Goal: Information Seeking & Learning: Learn about a topic

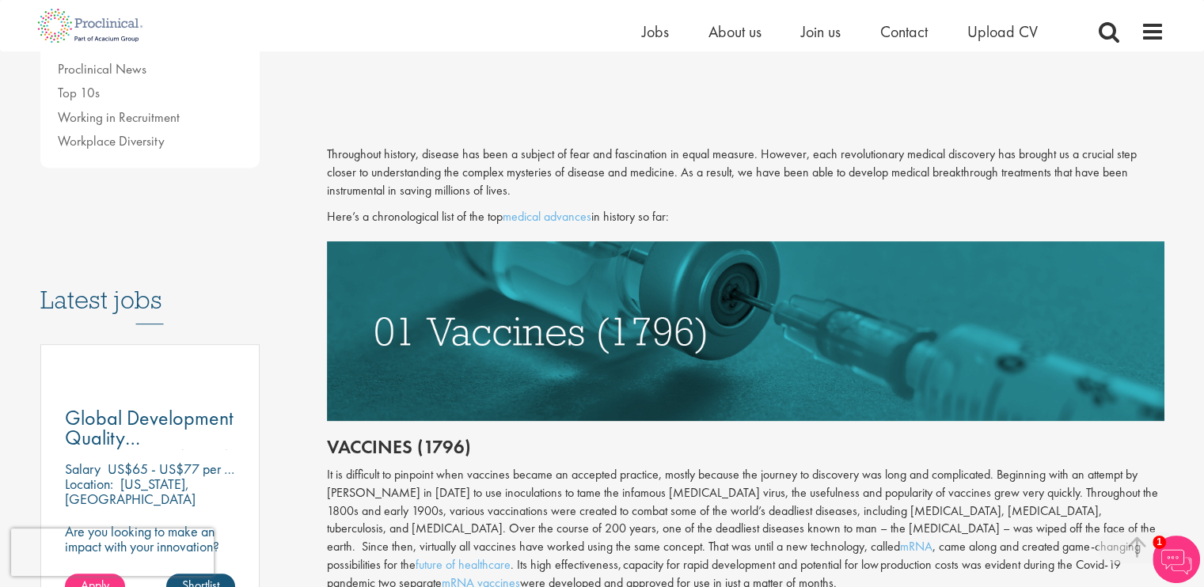
scroll to position [606, 0]
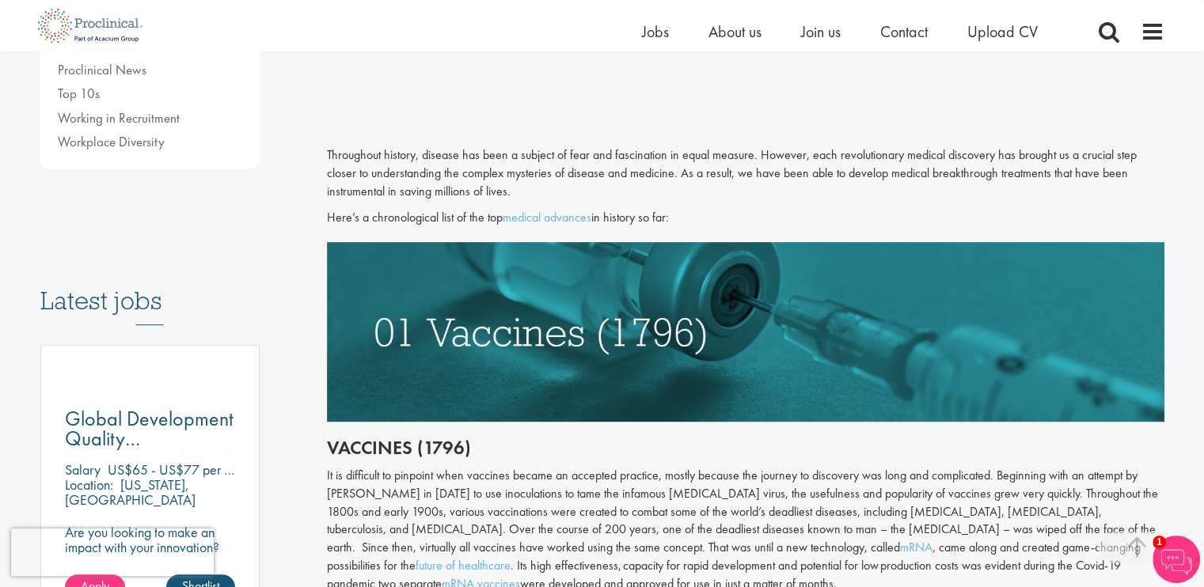
drag, startPoint x: 325, startPoint y: 152, endPoint x: 691, endPoint y: 214, distance: 371.0
copy div "Throughout history, disease has been a subject of fear and fascination in equal…"
click at [691, 214] on p "Here’s a chronological list of the top medical advances in history so far:" at bounding box center [746, 218] width 838 height 18
click at [558, 500] on div "It is difficult to pinpoint when vaccines became an accepted practice, mostly b…" at bounding box center [746, 530] width 838 height 127
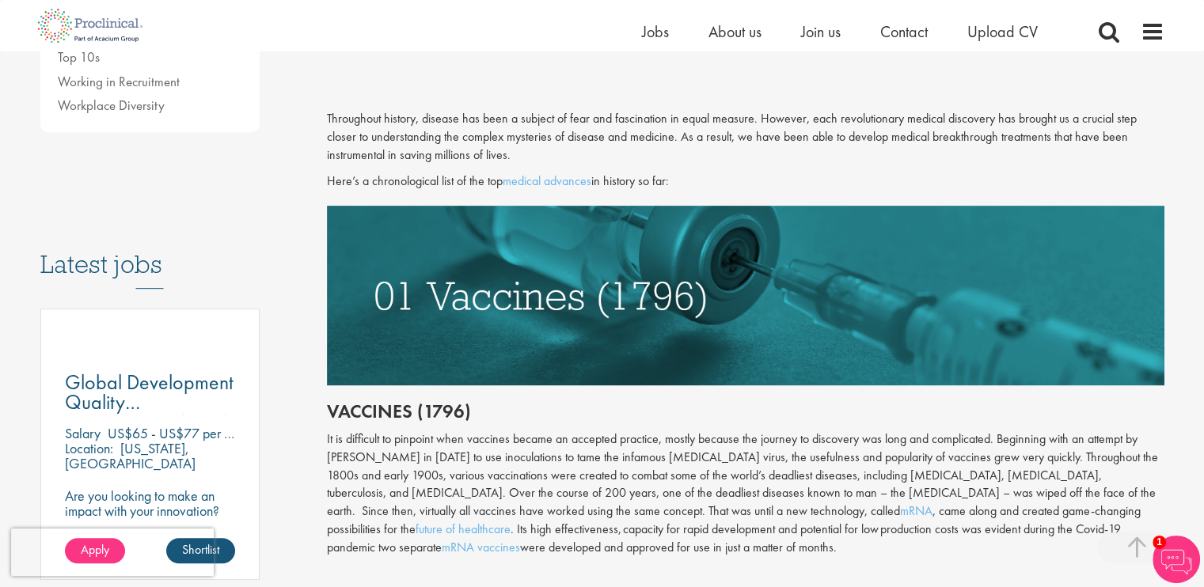
scroll to position [644, 0]
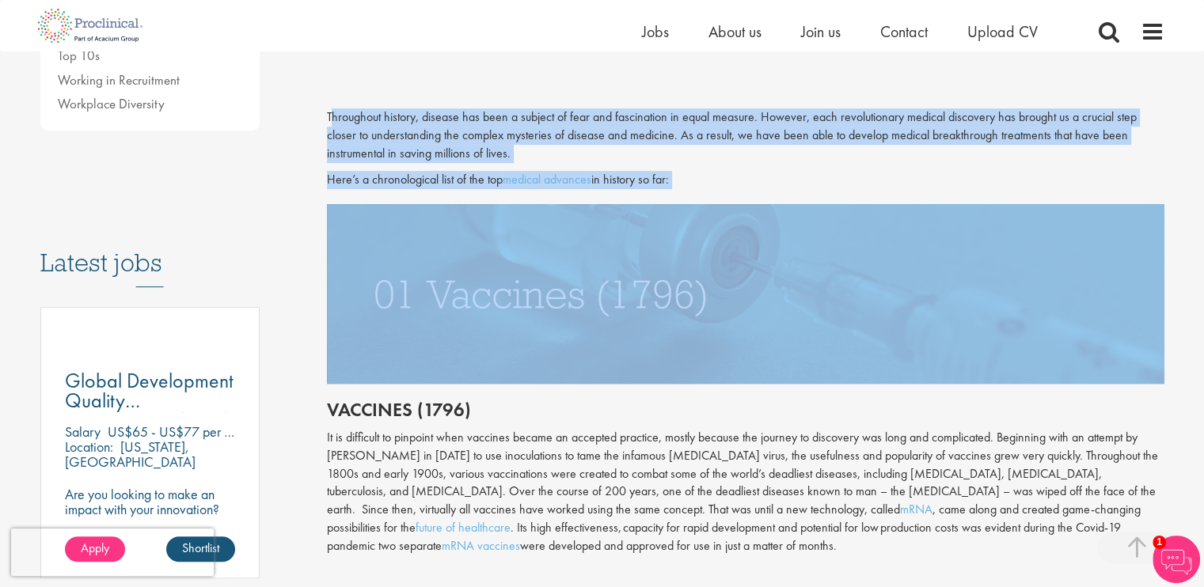
drag, startPoint x: 329, startPoint y: 110, endPoint x: 707, endPoint y: 194, distance: 386.9
copy div "hroughout history, disease has been a subject of fear and fascination in equal …"
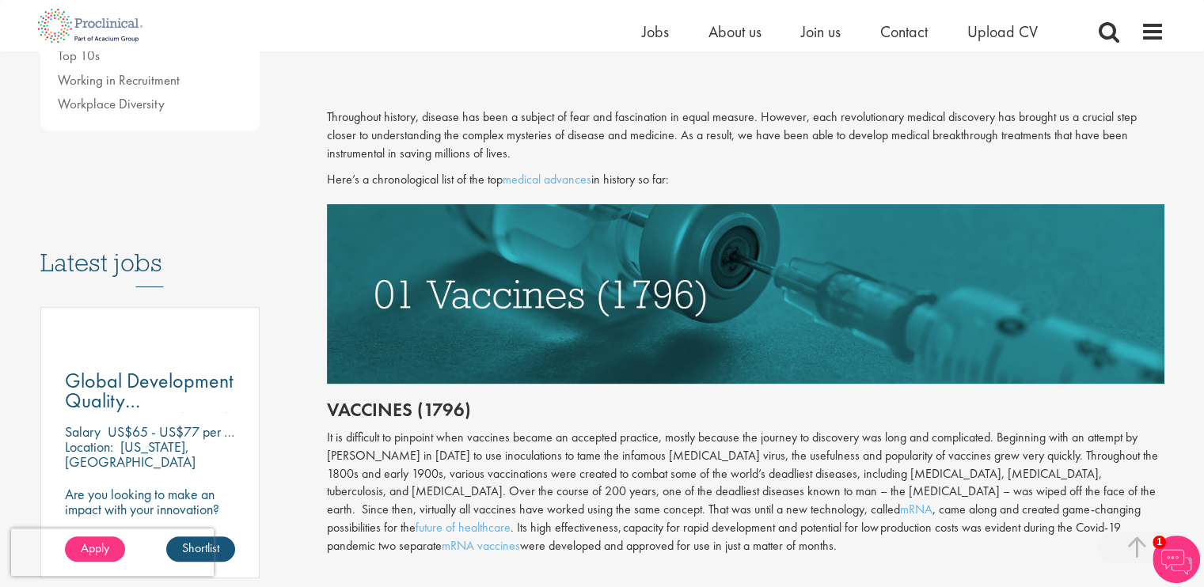
click at [669, 500] on div "It is difficult to pinpoint when vaccines became an accepted practice, mostly b…" at bounding box center [746, 492] width 838 height 127
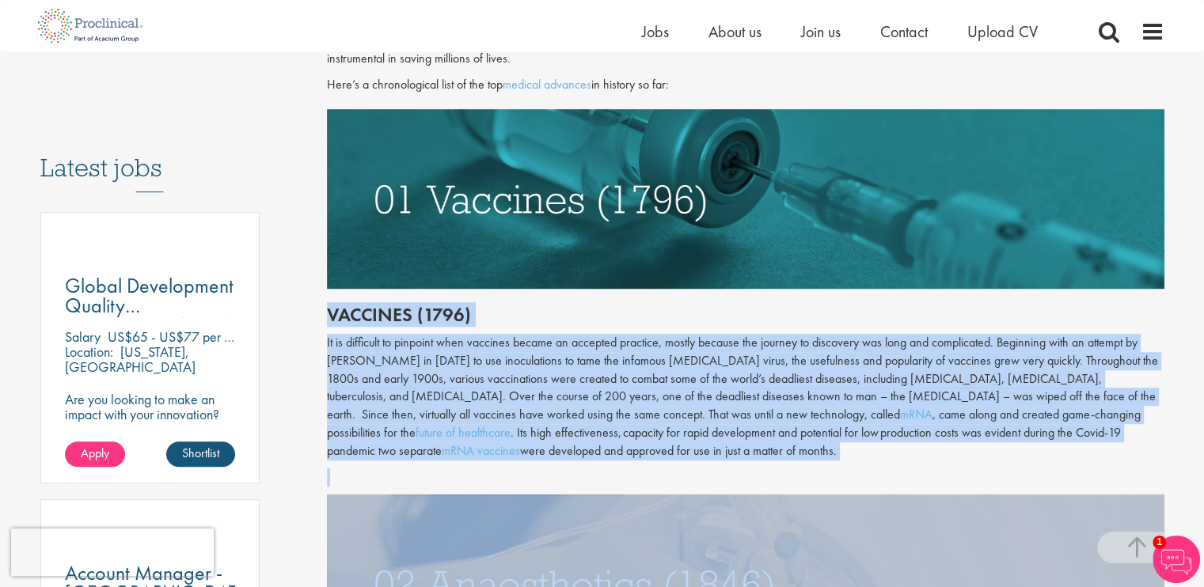
scroll to position [927, 0]
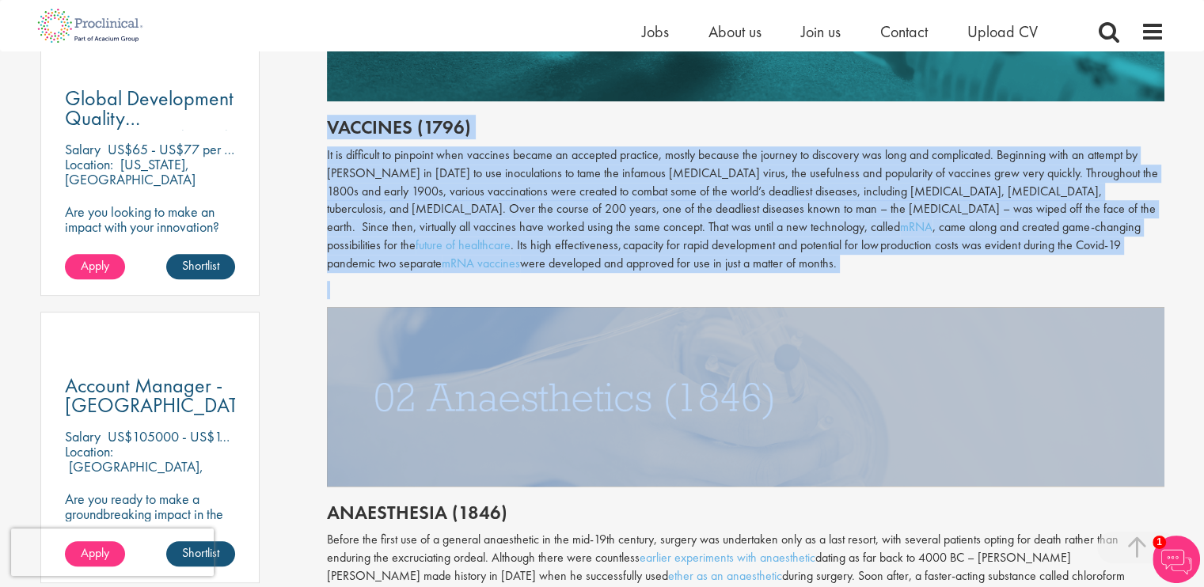
drag, startPoint x: 329, startPoint y: 404, endPoint x: 485, endPoint y: 271, distance: 205.0
click at [485, 271] on div "Throughout history, disease has been a subject of fear and fascination in equal…" at bounding box center [746, 515] width 838 height 1379
copy div "Vaccines (1796) It is difficult to pinpoint when vaccines became an accepted pr…"
click at [485, 271] on div "It is difficult to pinpoint when vaccines became an accepted practice, mostly b…" at bounding box center [746, 209] width 838 height 127
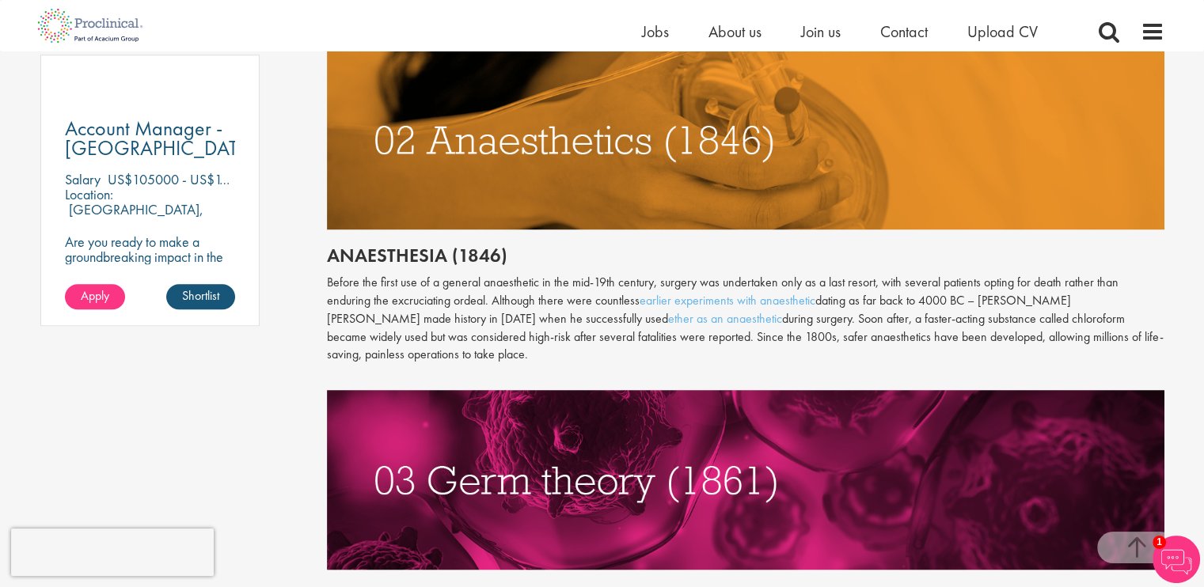
scroll to position [1200, 0]
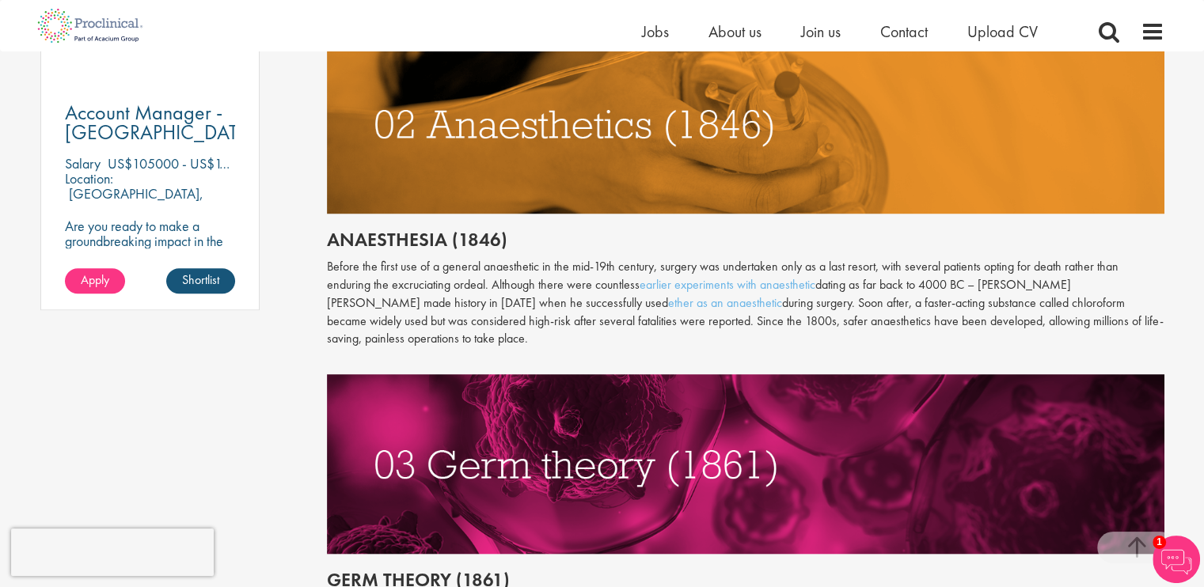
click at [329, 230] on h2 "Anaesthesia (1846)" at bounding box center [746, 240] width 838 height 21
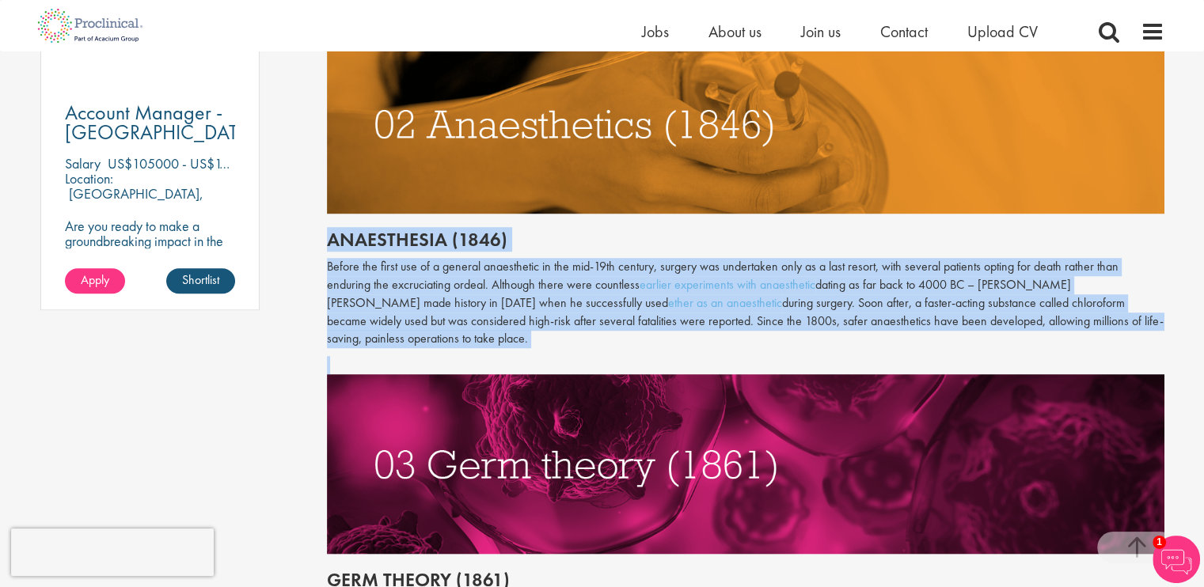
drag, startPoint x: 329, startPoint y: 237, endPoint x: 1183, endPoint y: 333, distance: 858.9
copy div "Anaesthesia (1846) Before the first use of a general anaesthetic in the mid-19t…"
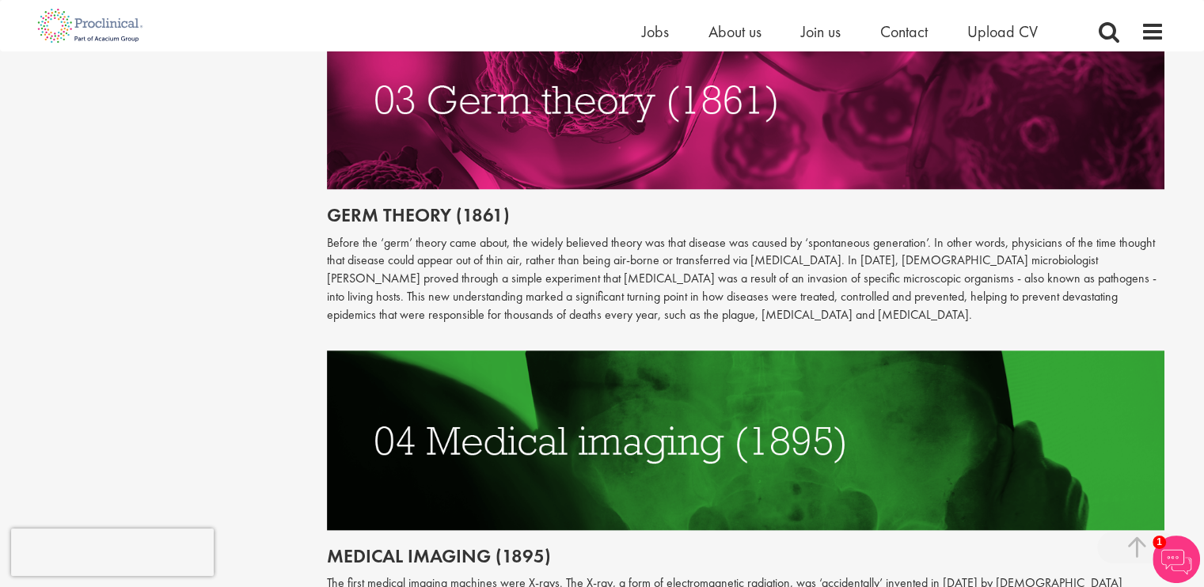
scroll to position [1567, 0]
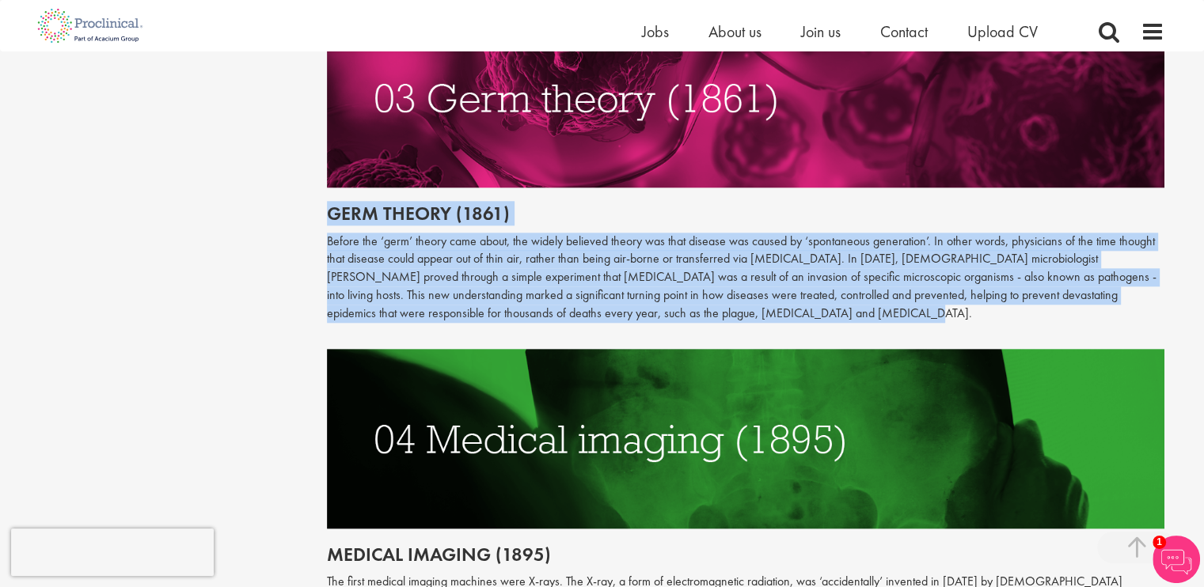
drag, startPoint x: 328, startPoint y: 193, endPoint x: 676, endPoint y: 299, distance: 364.2
copy div "Germ theory (1861) Before the ‘germ’ theory came about, the widely believed the…"
click at [676, 299] on p "Before the ‘germ’ theory came about, the widely believed theory was that diseas…" at bounding box center [746, 278] width 838 height 90
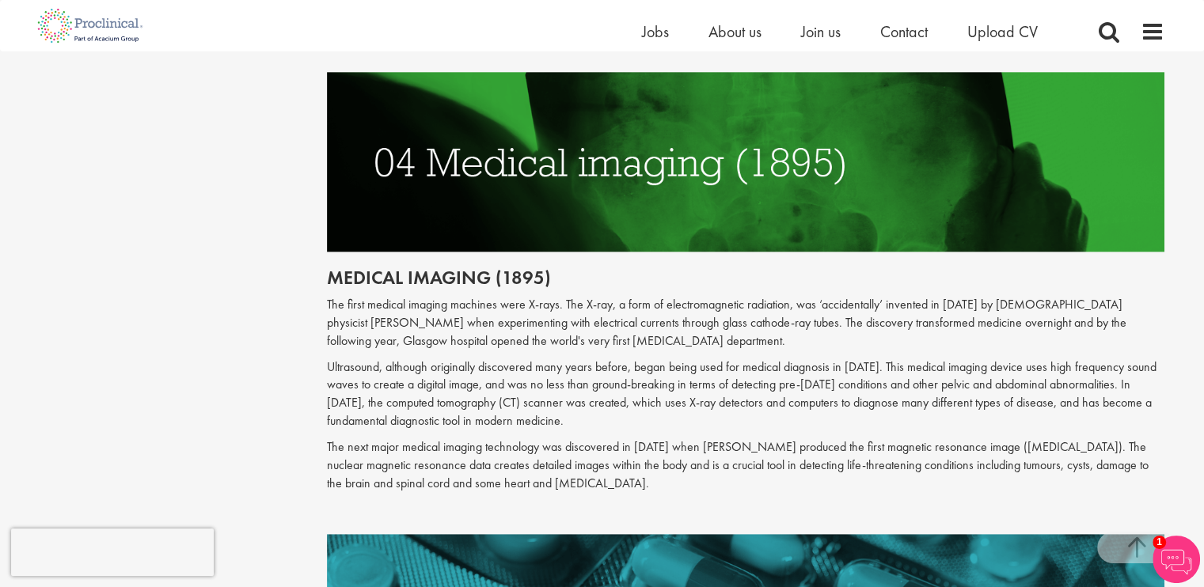
scroll to position [1846, 0]
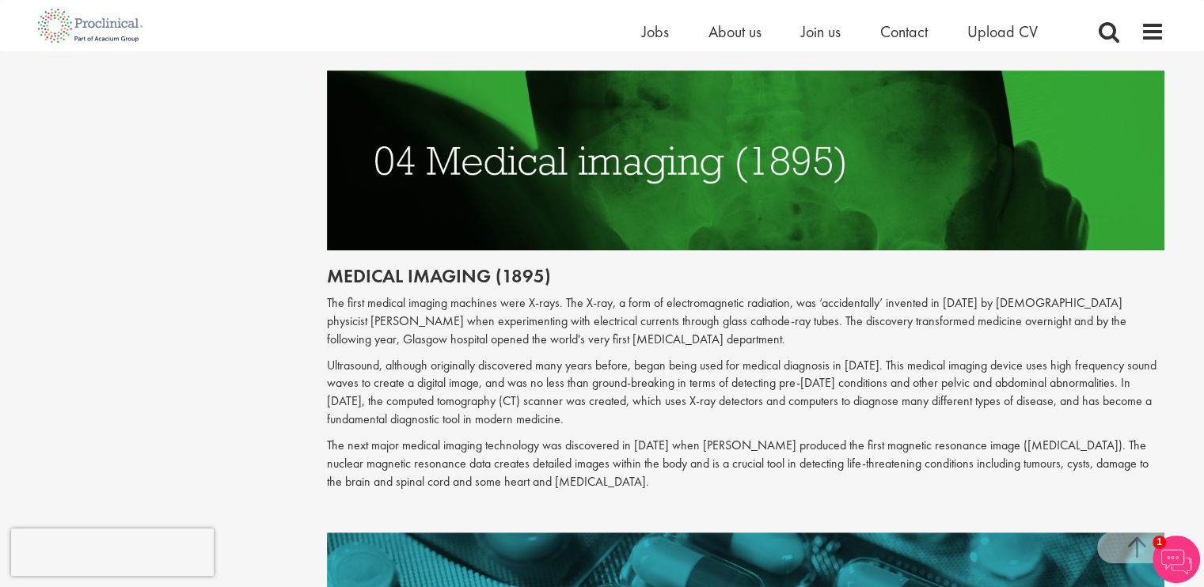
click at [327, 266] on h2 "Medical imaging (1895)" at bounding box center [746, 276] width 838 height 21
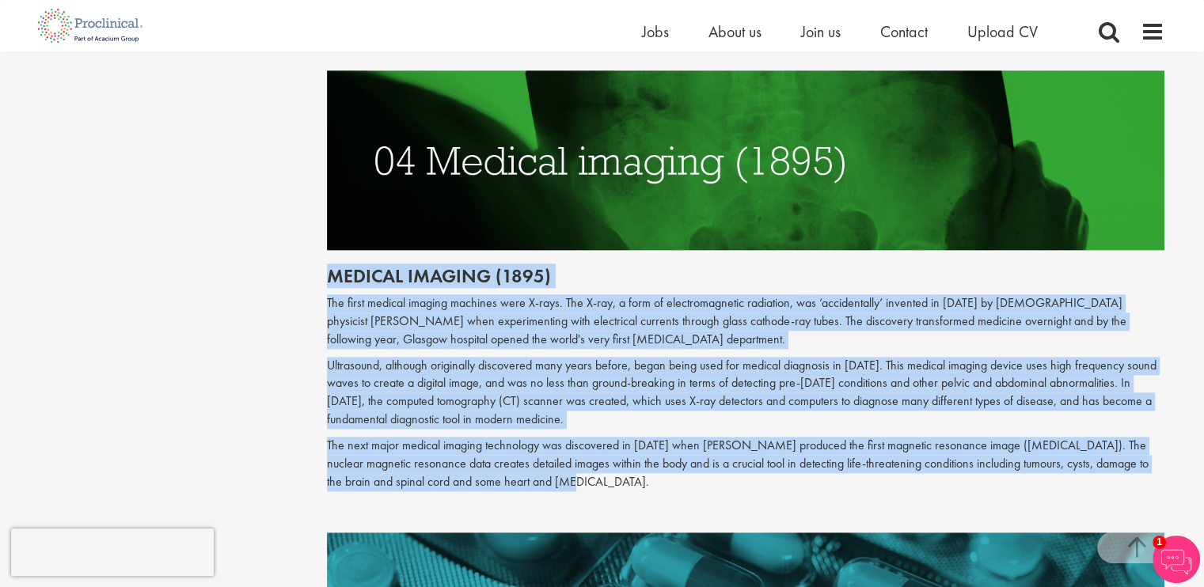
drag, startPoint x: 329, startPoint y: 254, endPoint x: 578, endPoint y: 459, distance: 322.9
copy div "Medical imaging (1895) The first medical imaging machines were X-rays. The X-ra…"
click at [578, 459] on p "The next major medical imaging technology was discovered in [DATE] when [PERSON…" at bounding box center [746, 464] width 838 height 55
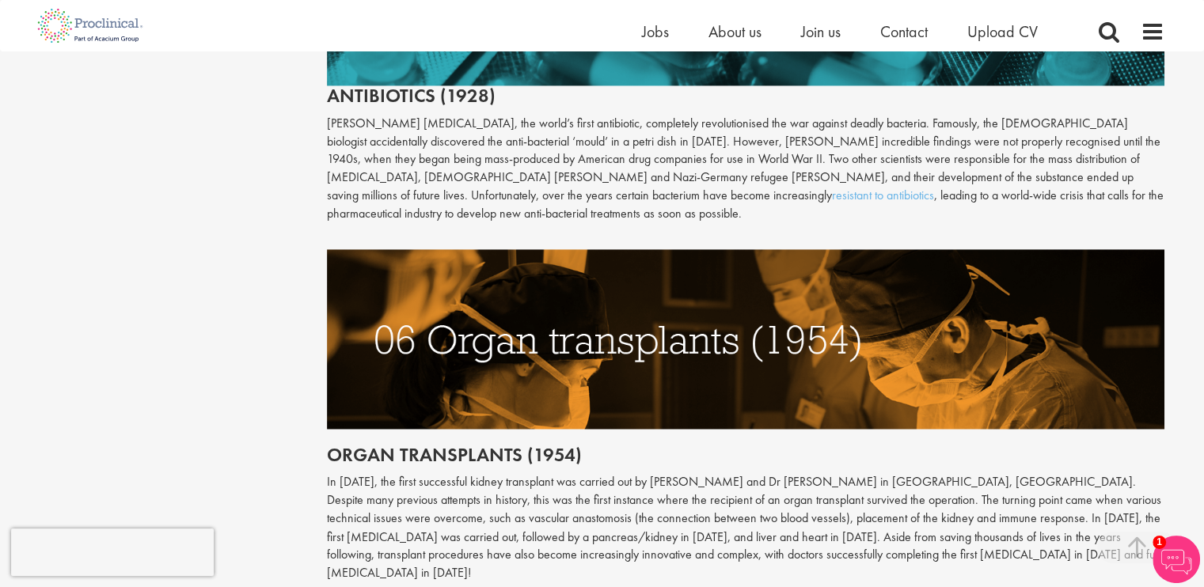
scroll to position [2473, 0]
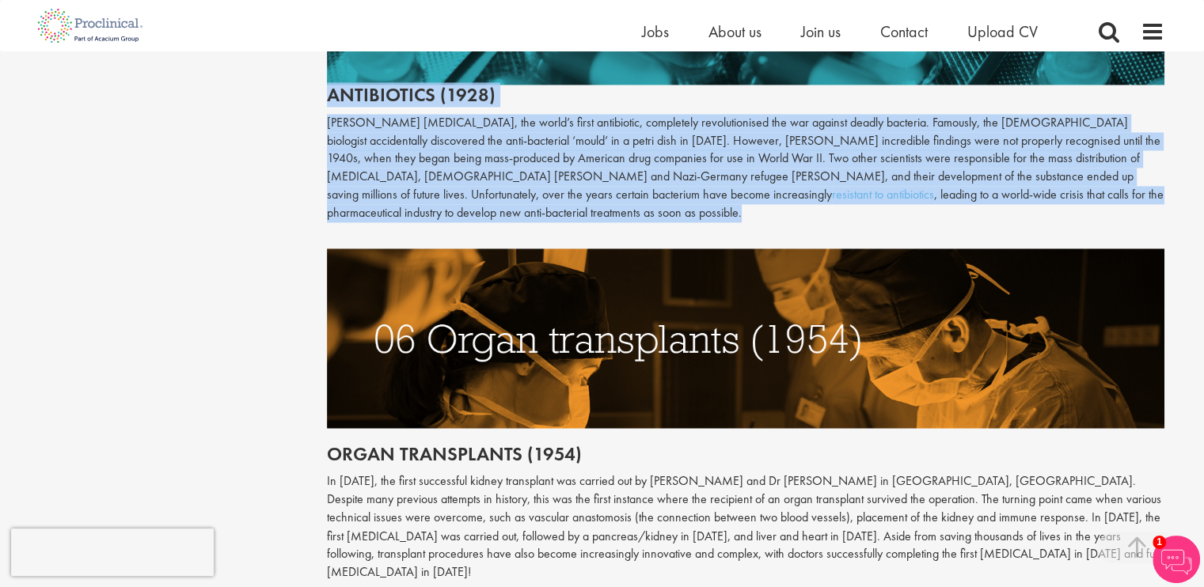
drag, startPoint x: 328, startPoint y: 73, endPoint x: 394, endPoint y: 192, distance: 136.1
click at [394, 192] on div "The first medical imaging machines were X-rays. The X-ray, a form of electromag…" at bounding box center [746, 124] width 838 height 914
copy div "Antibiotics (1928) Alexander Fleming’s penicillin, the world’s first antibiotic…"
click at [394, 192] on p "Alexander Fleming’s penicillin, the world’s first antibiotic, completely revolu…" at bounding box center [746, 168] width 838 height 108
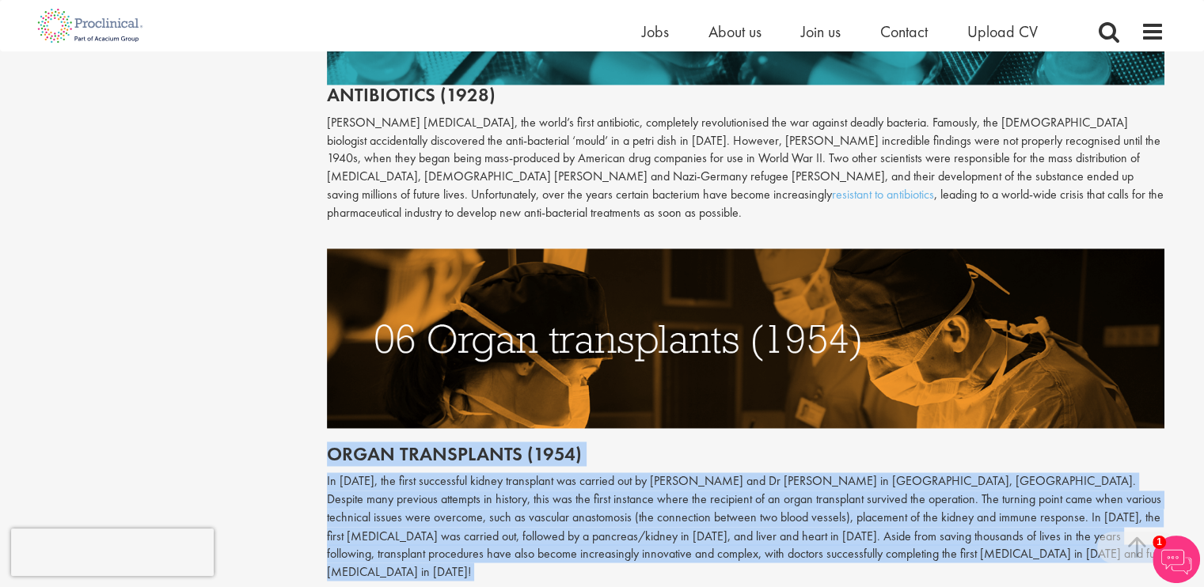
drag, startPoint x: 333, startPoint y: 433, endPoint x: 1063, endPoint y: 546, distance: 738.6
click at [1063, 546] on div "Throughout history, disease has been a subject of fear and fascination in equal…" at bounding box center [745, 178] width 861 height 3813
copy div "Organ transplants (1954) In December 1954, the first successful kidney transpla…"
click at [960, 533] on p "In [DATE], the first successful kidney transplant was carried out by [PERSON_NA…" at bounding box center [746, 527] width 838 height 108
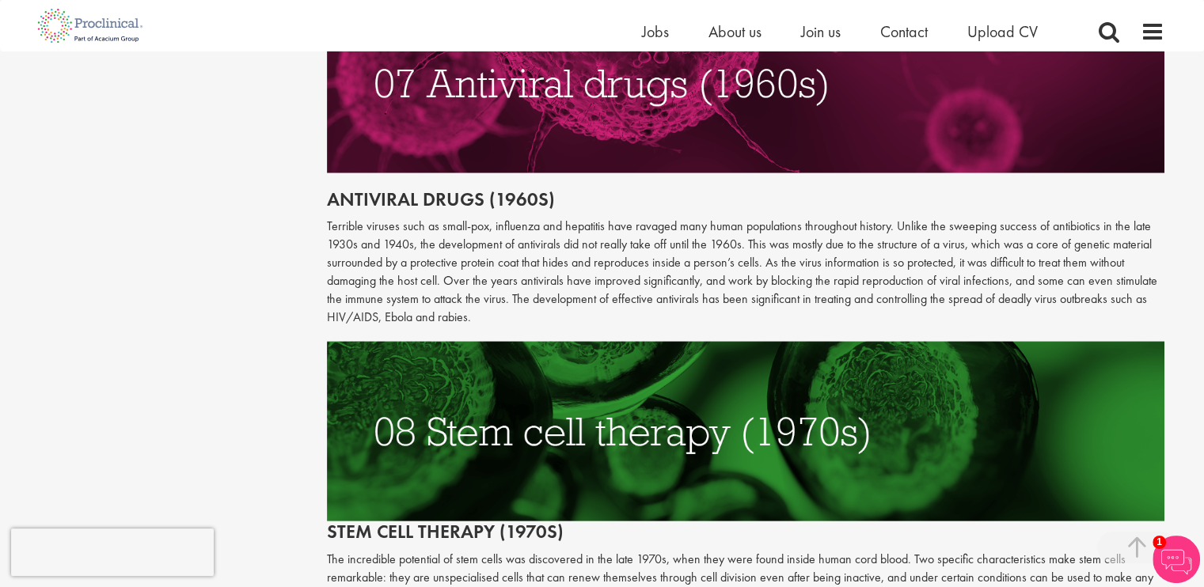
scroll to position [3094, 0]
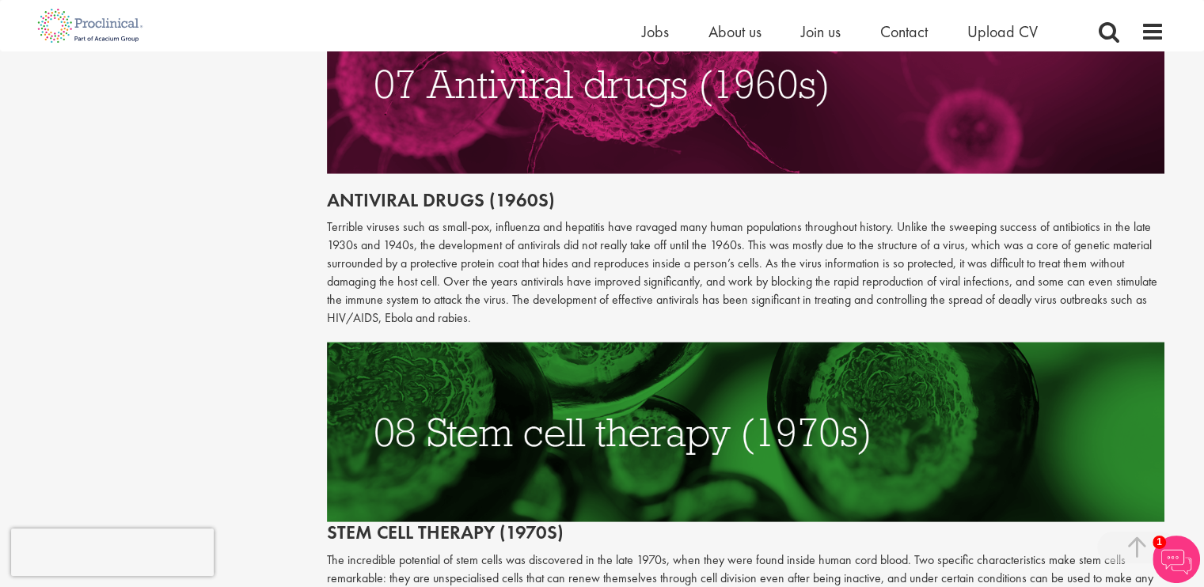
click at [328, 188] on span "Antiviral drugs (1960s)" at bounding box center [441, 200] width 228 height 25
drag, startPoint x: 326, startPoint y: 158, endPoint x: 513, endPoint y: 274, distance: 219.7
copy div "Antiviral drugs (1960s) Terrible viruses such as small-pox, influenza and hepat…"
click at [513, 274] on p "Terrible viruses such as small-pox, influenza and hepatitis have ravaged many h…" at bounding box center [746, 273] width 838 height 108
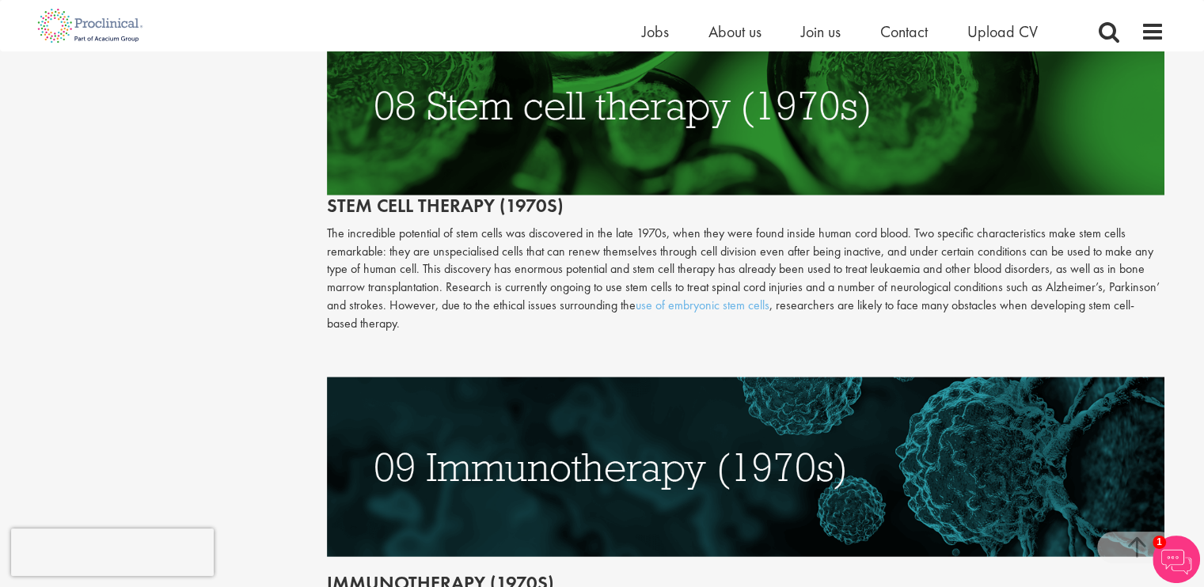
scroll to position [3426, 0]
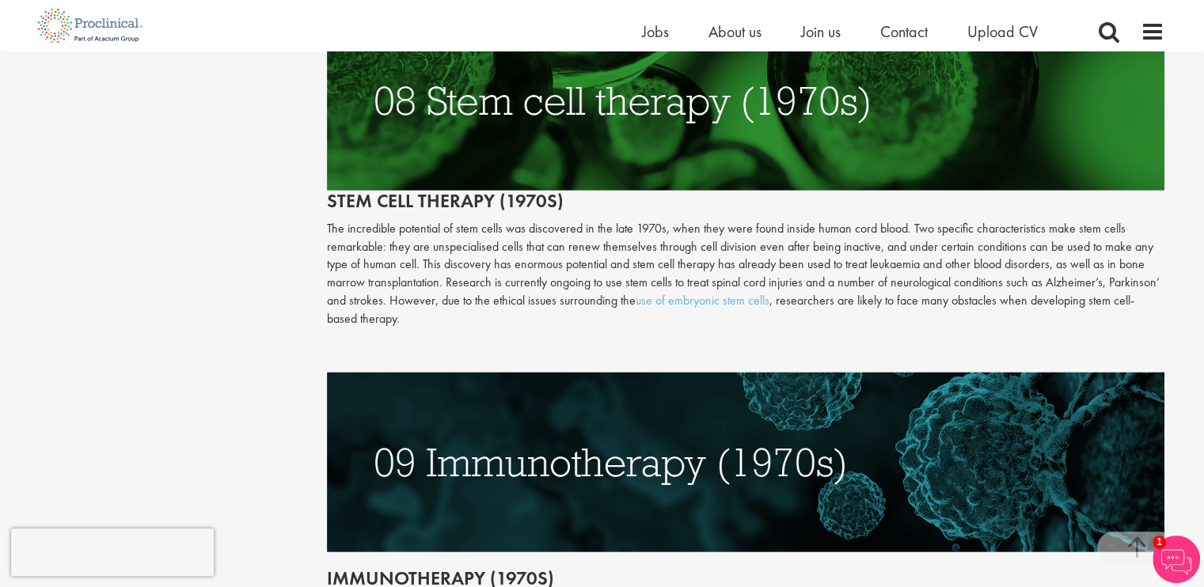
drag, startPoint x: 324, startPoint y: 162, endPoint x: 384, endPoint y: 283, distance: 135.3
copy div "Stem cell therapy (1970s) The incredible potential of stem cells was discovered…"
click at [384, 283] on p "The incredible potential of stem cells was discovered in the late 1970s, when t…" at bounding box center [746, 274] width 838 height 108
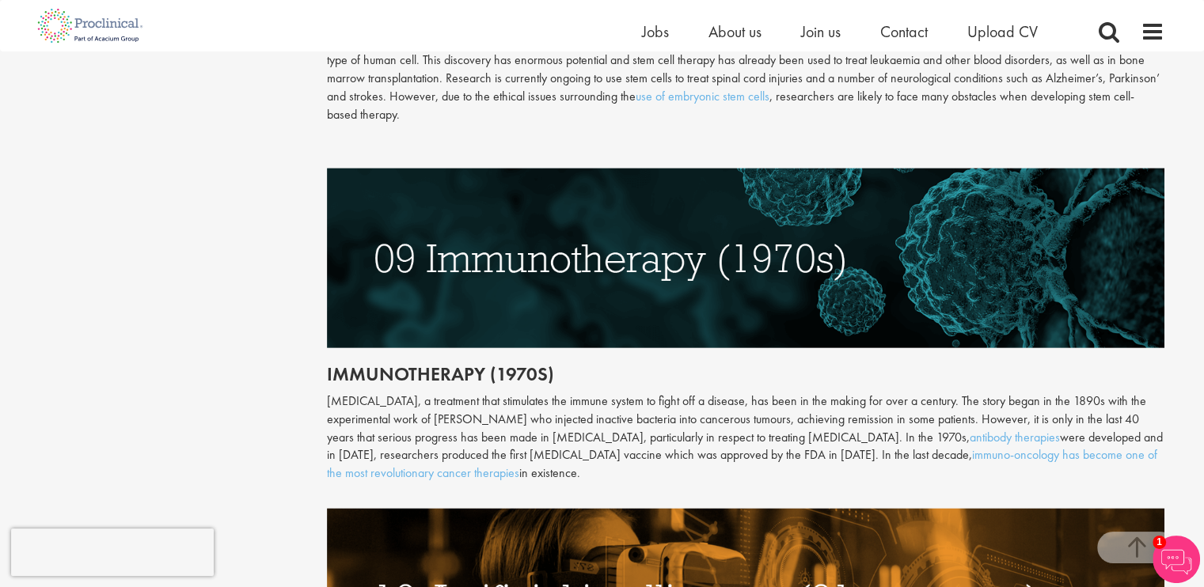
scroll to position [3632, 0]
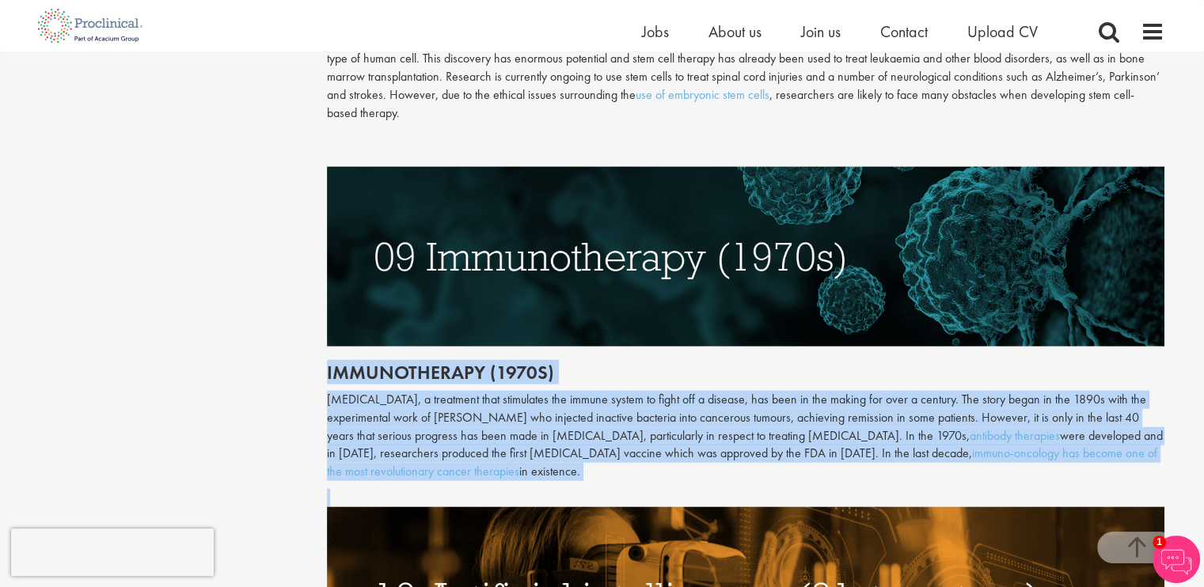
drag, startPoint x: 325, startPoint y: 335, endPoint x: 490, endPoint y: 446, distance: 199.2
click at [490, 446] on div "Antiviral drugs (1960s) Terrible viruses such as small-pox, influenza and hepat…" at bounding box center [746, 175] width 838 height 1488
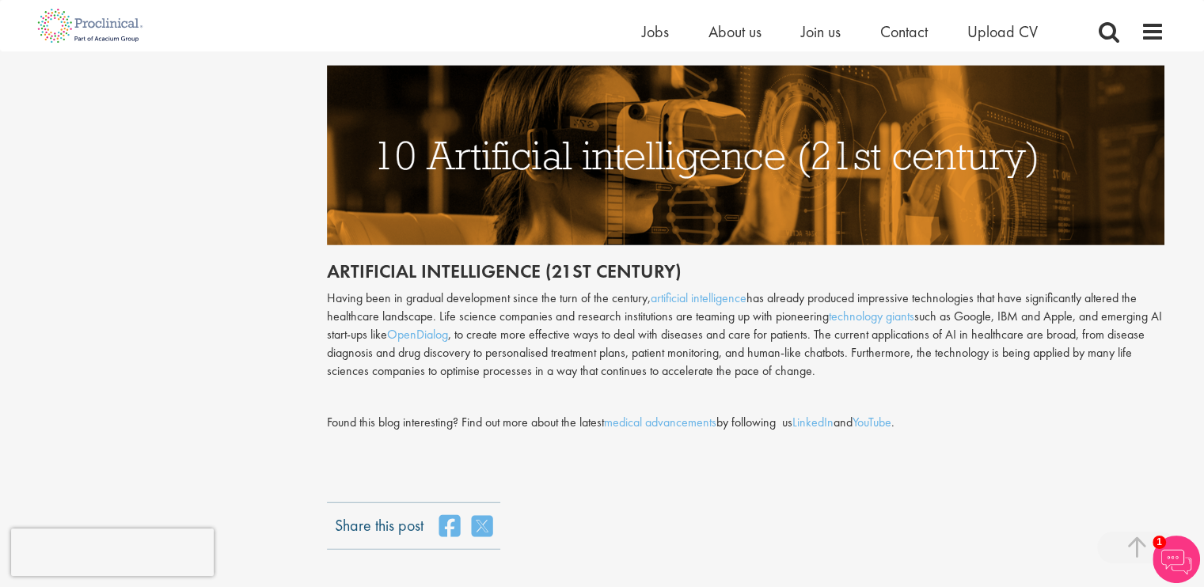
scroll to position [4075, 0]
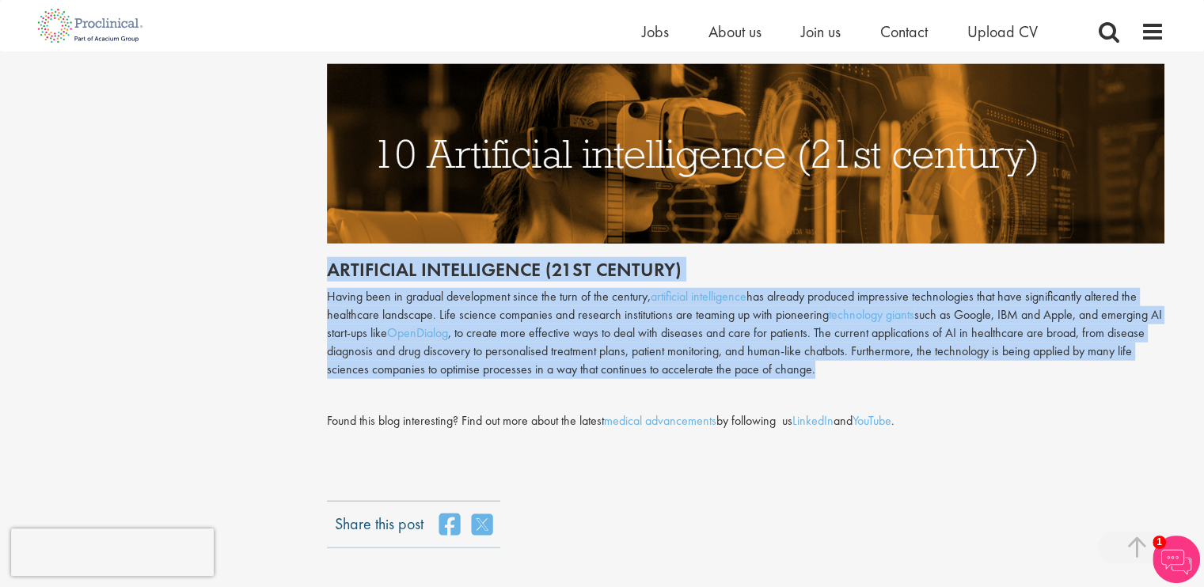
drag, startPoint x: 320, startPoint y: 235, endPoint x: 831, endPoint y: 337, distance: 520.8
click at [831, 337] on p "Having been in gradual development since the turn of the century, artificial in…" at bounding box center [746, 333] width 838 height 90
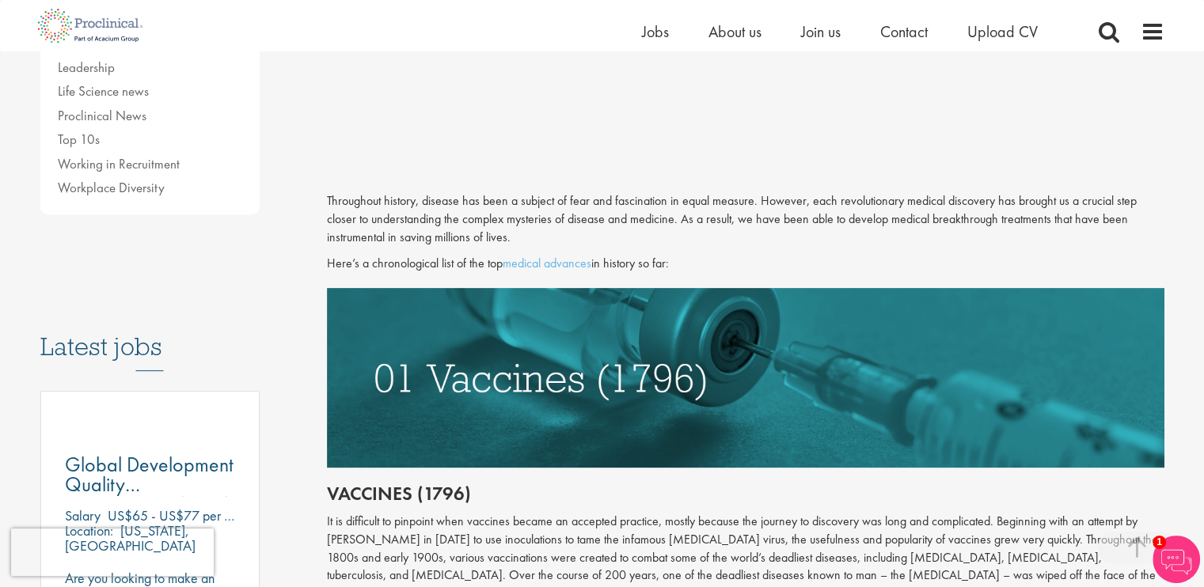
scroll to position [0, 0]
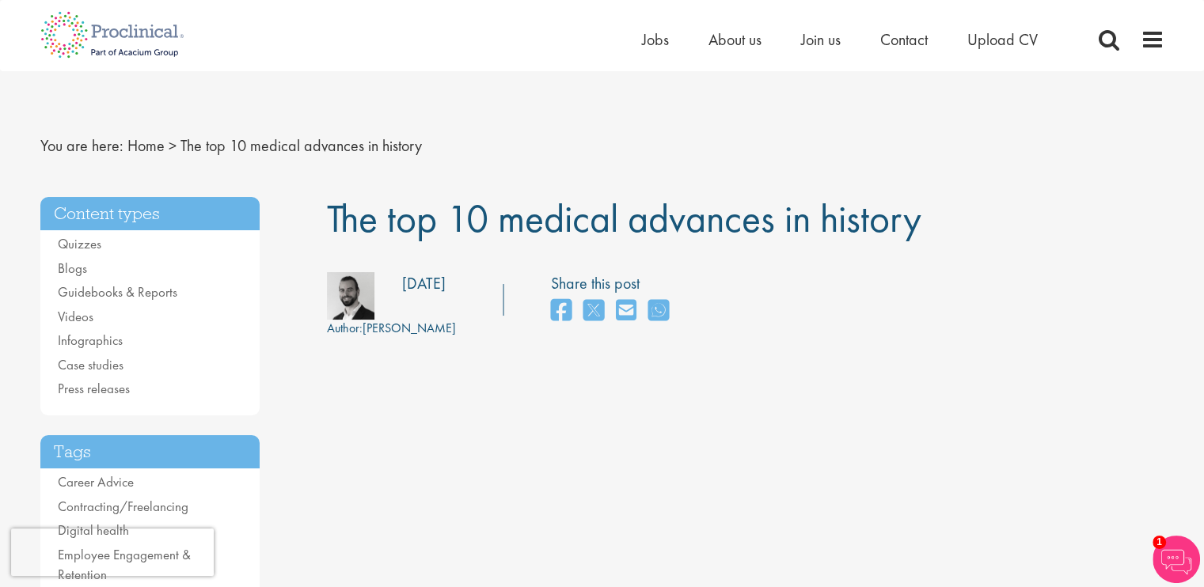
click at [0, 56] on div "Home Jobs About us Join us Contact Upload CV" at bounding box center [602, 29] width 1204 height 59
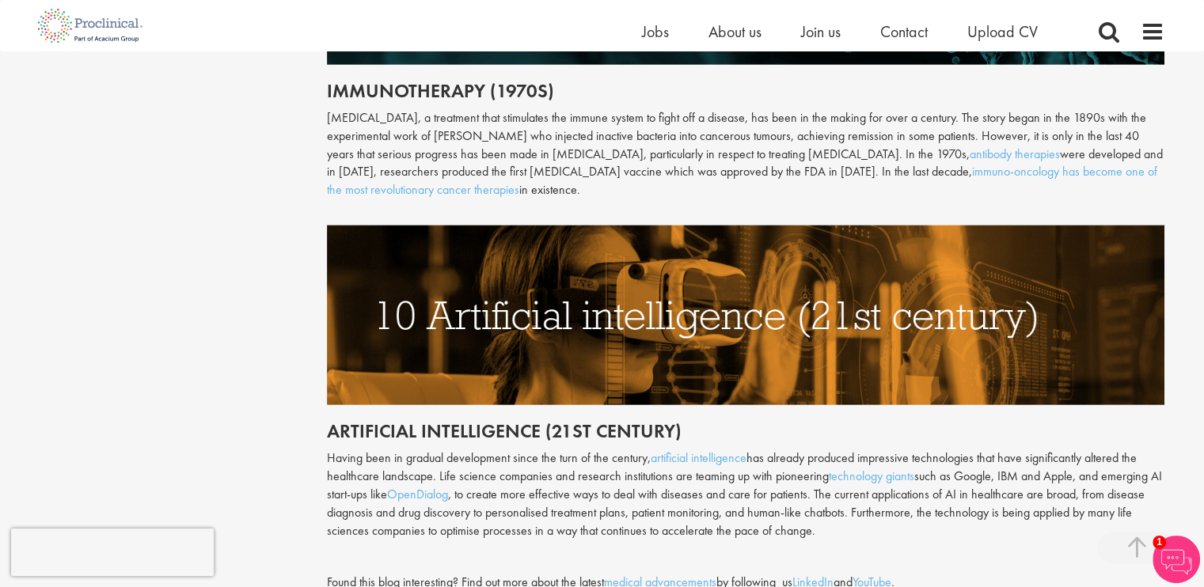
scroll to position [3921, 0]
